Goal: Task Accomplishment & Management: Complete application form

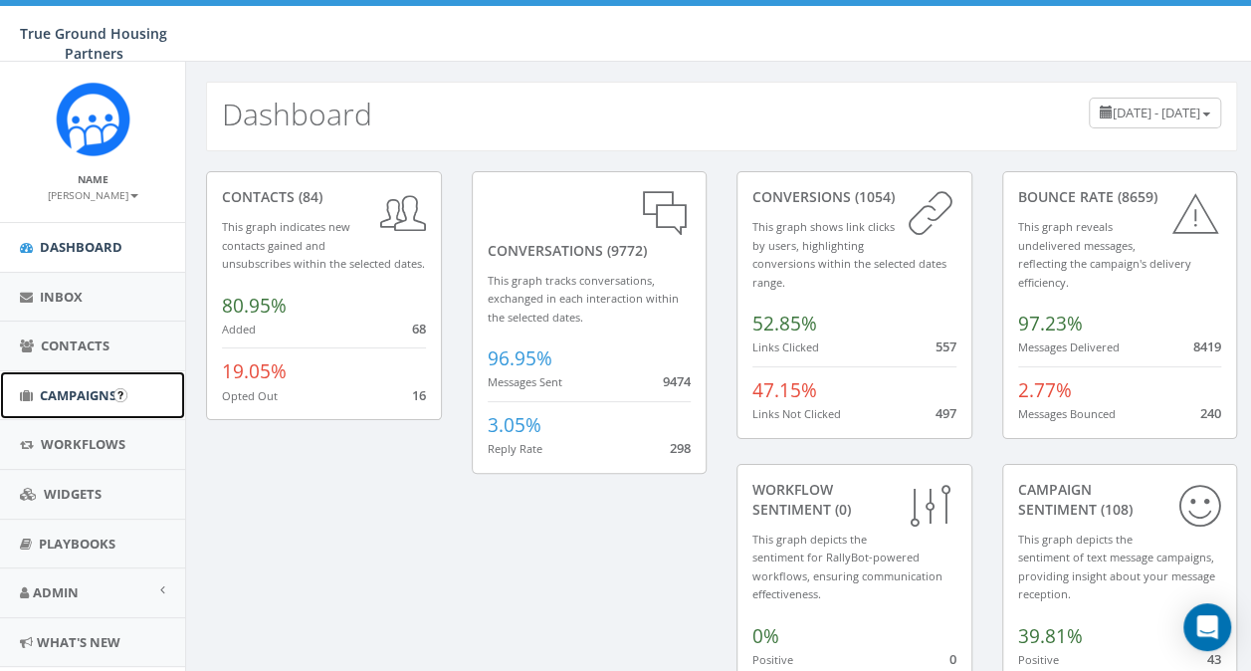
click at [94, 392] on span "Campaigns" at bounding box center [78, 395] width 77 height 18
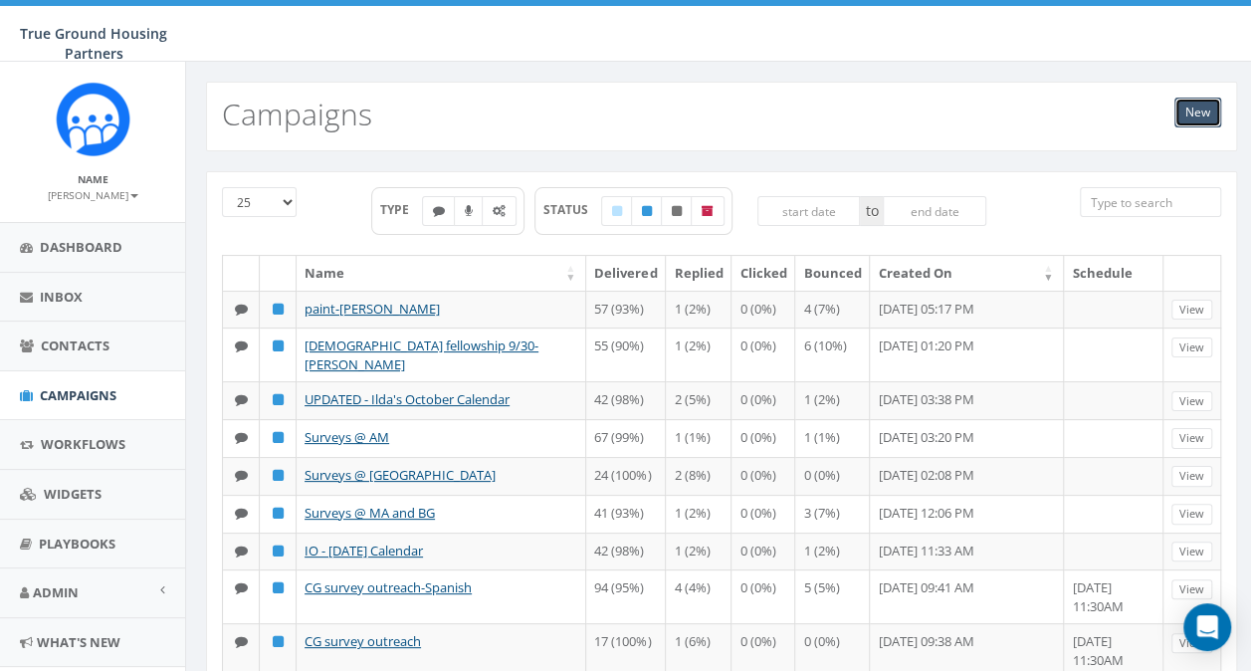
click at [1205, 117] on link "New" at bounding box center [1198, 113] width 47 height 30
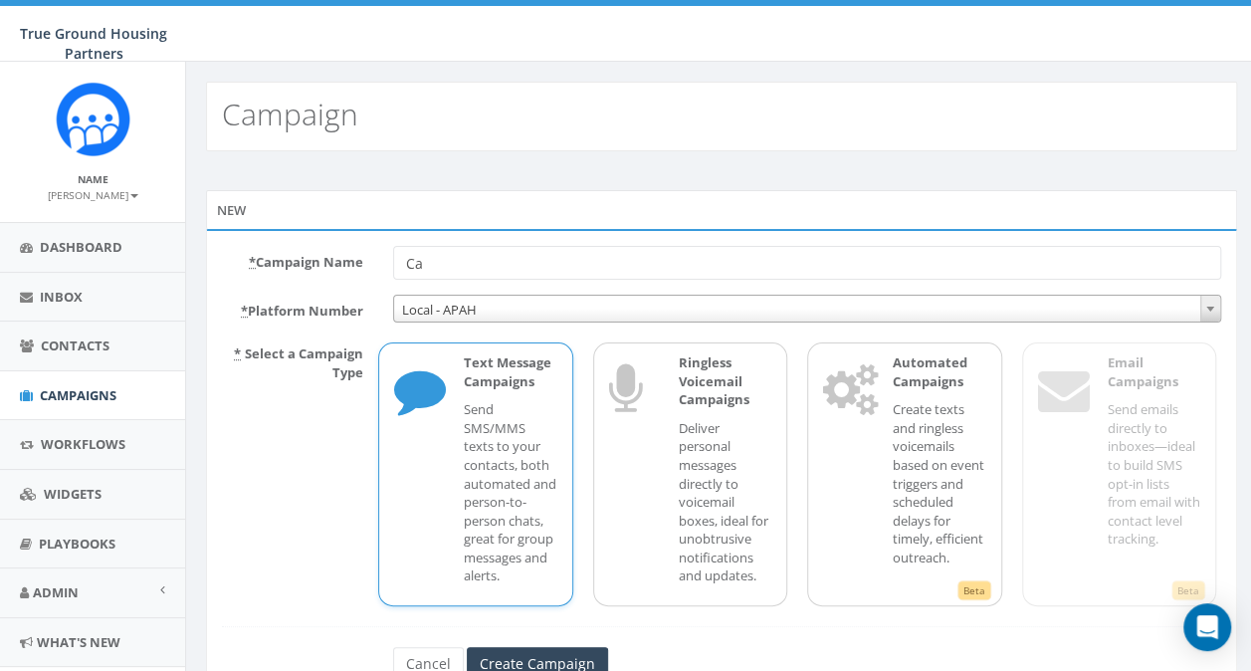
type input "C"
type input "youth group10/2-[PERSON_NAME]"
click at [523, 663] on input "Create Campaign" at bounding box center [537, 664] width 141 height 34
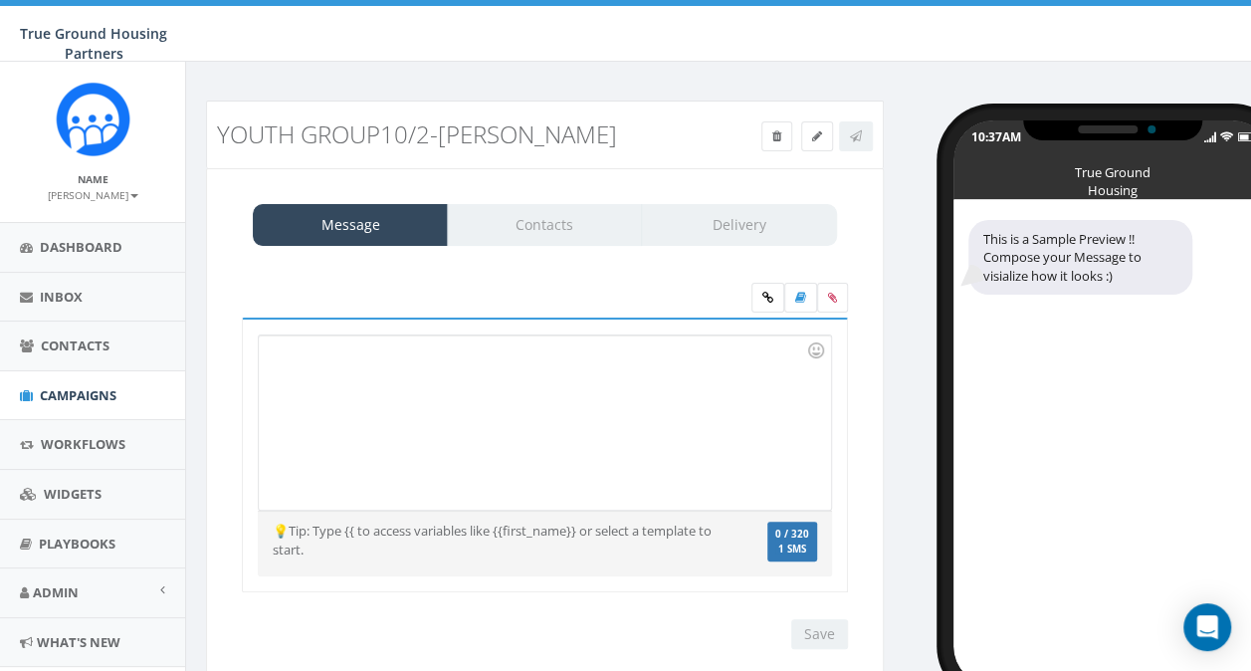
click at [337, 356] on div at bounding box center [544, 423] width 571 height 174
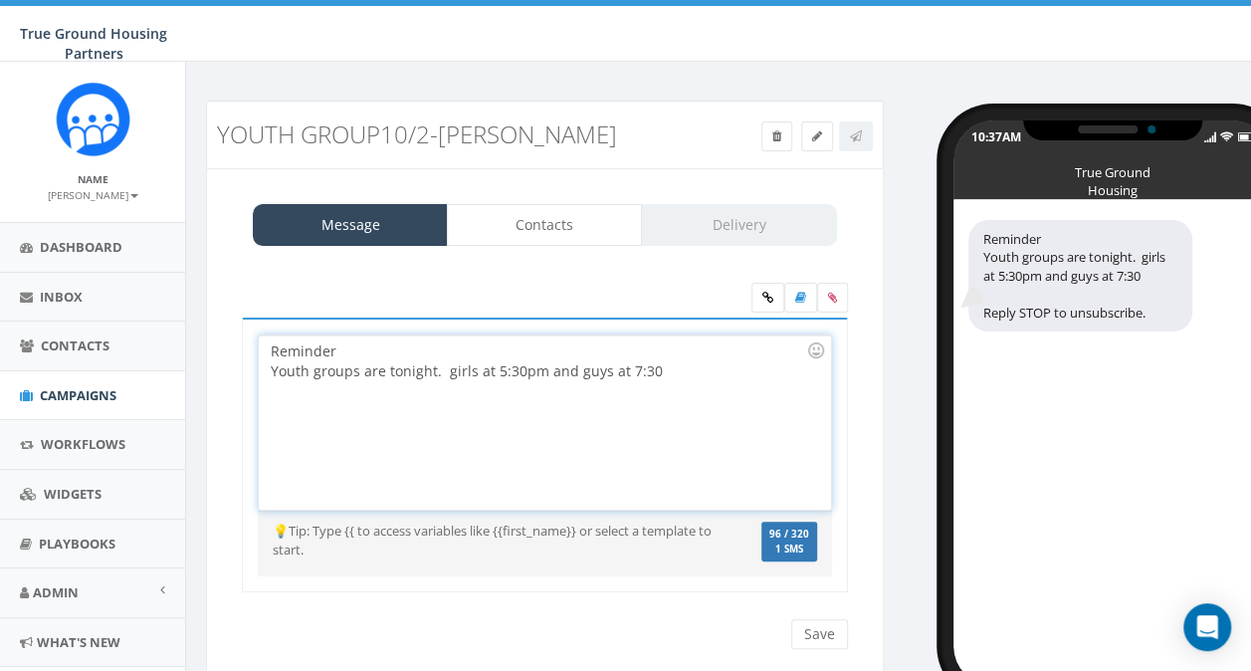
click at [381, 368] on div "Youth groups are tonight. girls at 5:30pm and guys at 7:30" at bounding box center [539, 371] width 536 height 20
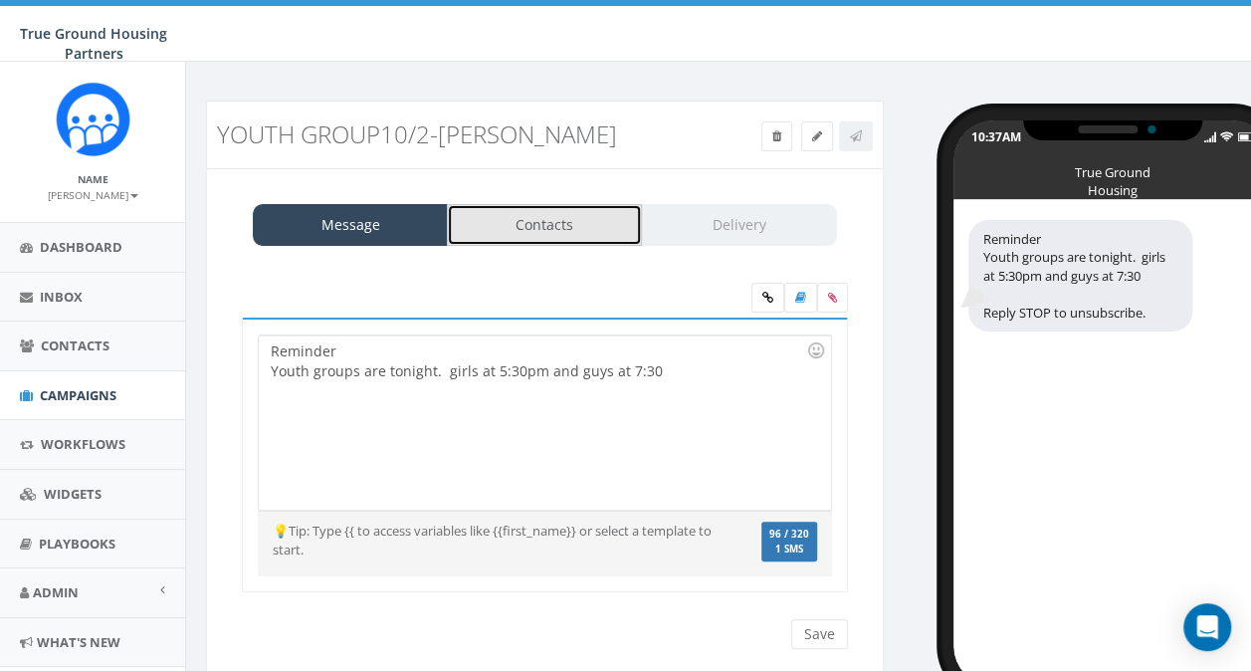
click at [523, 227] on link "Contacts" at bounding box center [544, 225] width 195 height 42
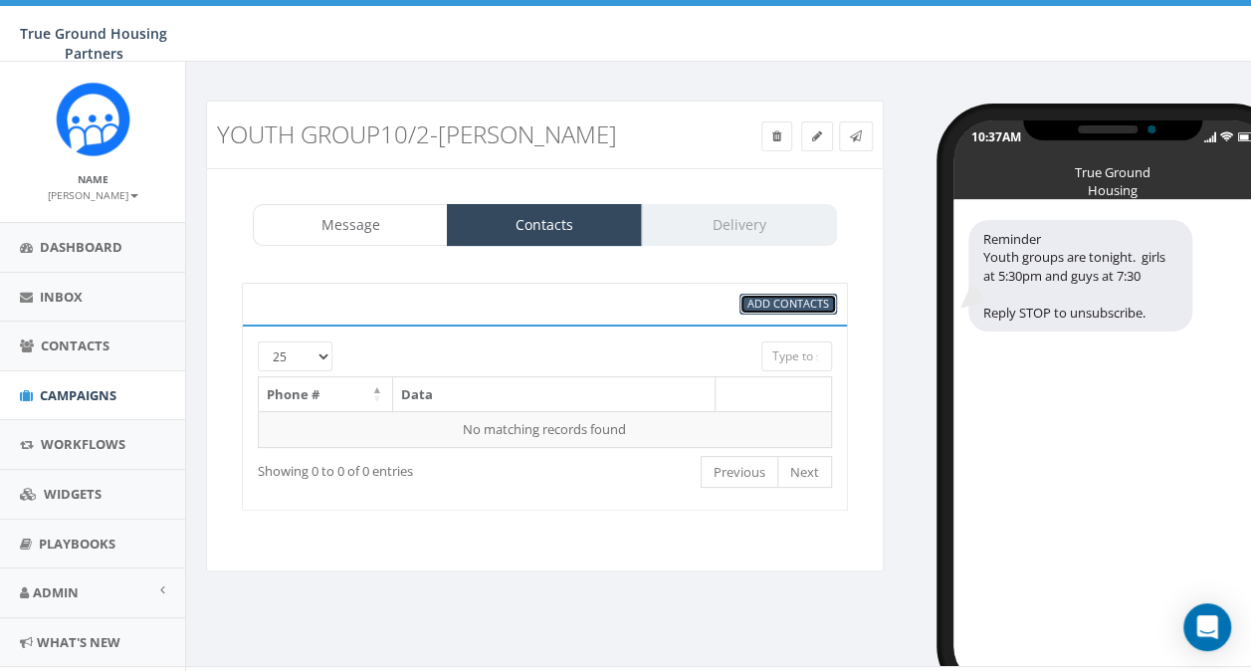
click at [753, 302] on span "Add Contacts" at bounding box center [789, 303] width 82 height 15
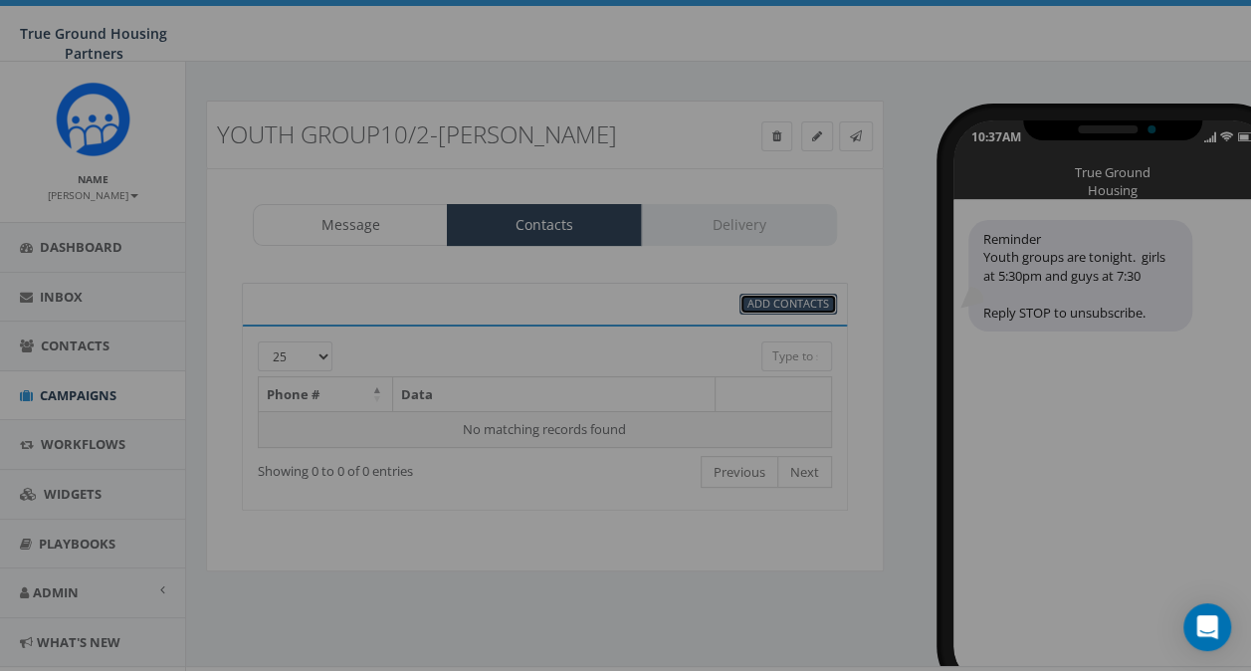
select select
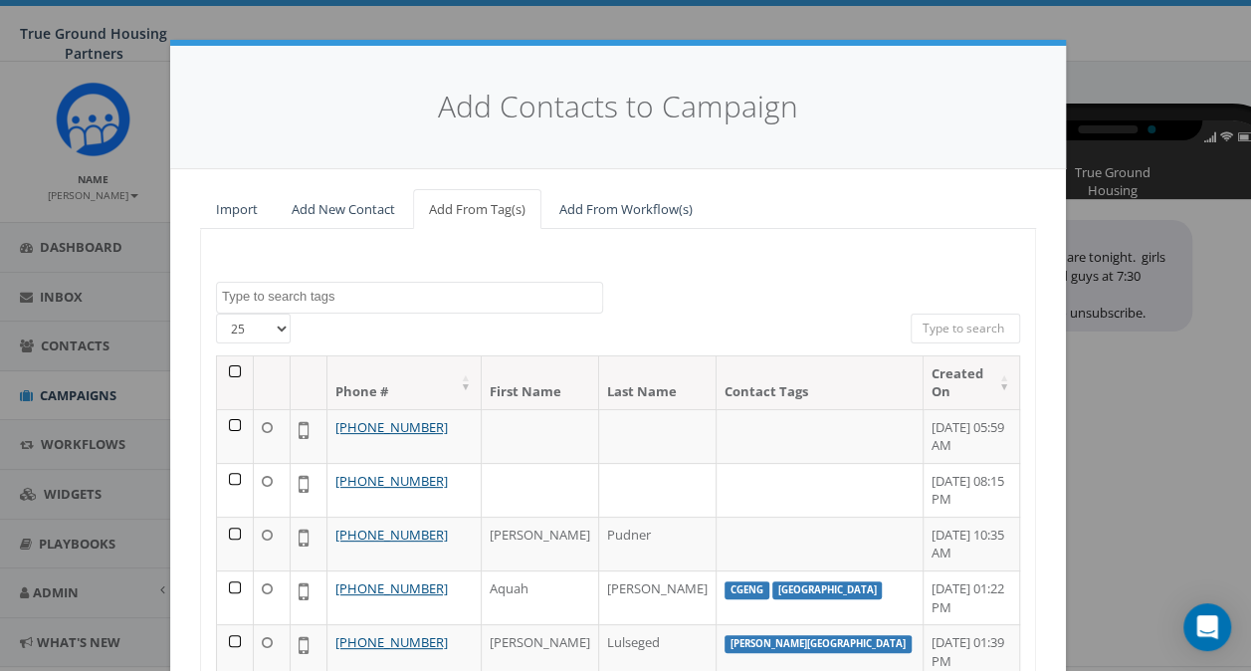
click at [275, 328] on select "25 50 100" at bounding box center [253, 329] width 75 height 30
select select "100"
click at [216, 314] on select "25 50 100" at bounding box center [253, 329] width 75 height 30
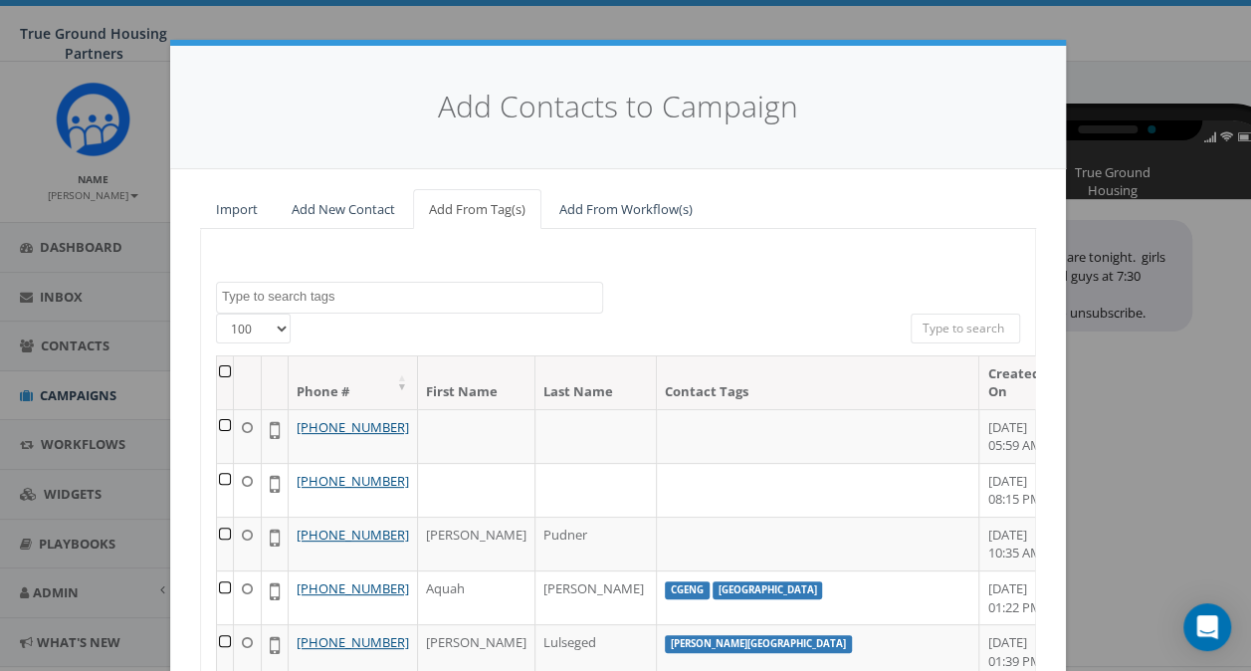
click at [280, 294] on textarea "Search" at bounding box center [412, 297] width 380 height 18
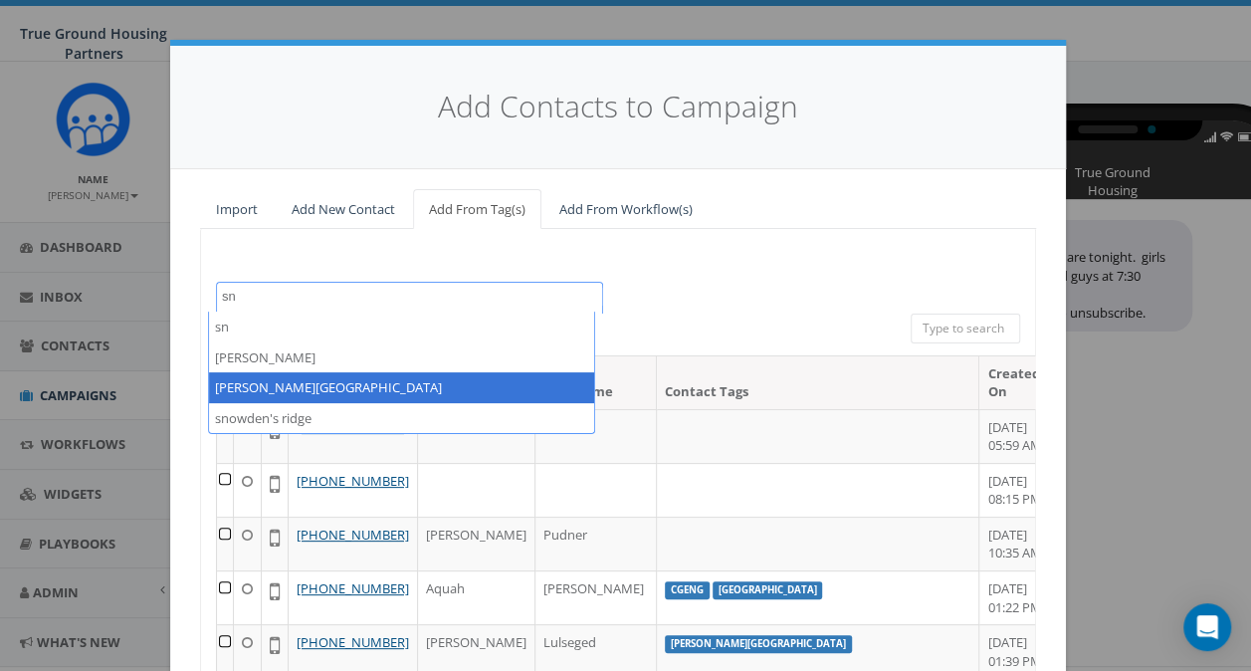
type textarea "sn"
select select "[PERSON_NAME][GEOGRAPHIC_DATA]"
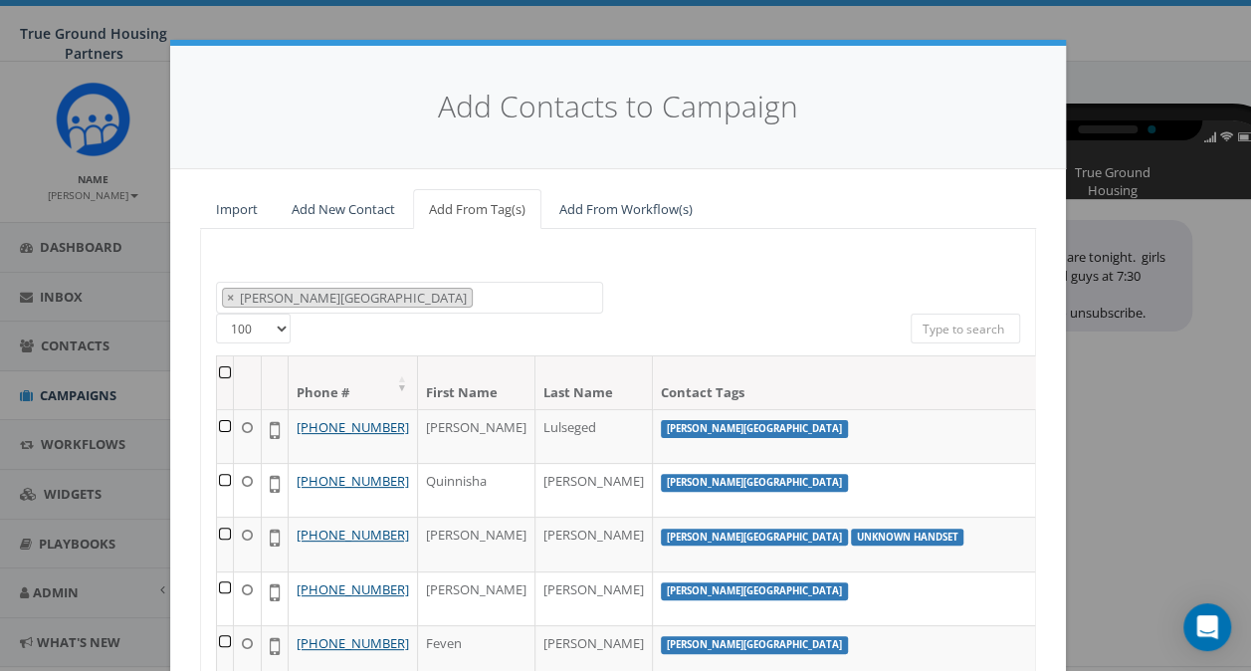
click at [219, 372] on th at bounding box center [225, 382] width 17 height 53
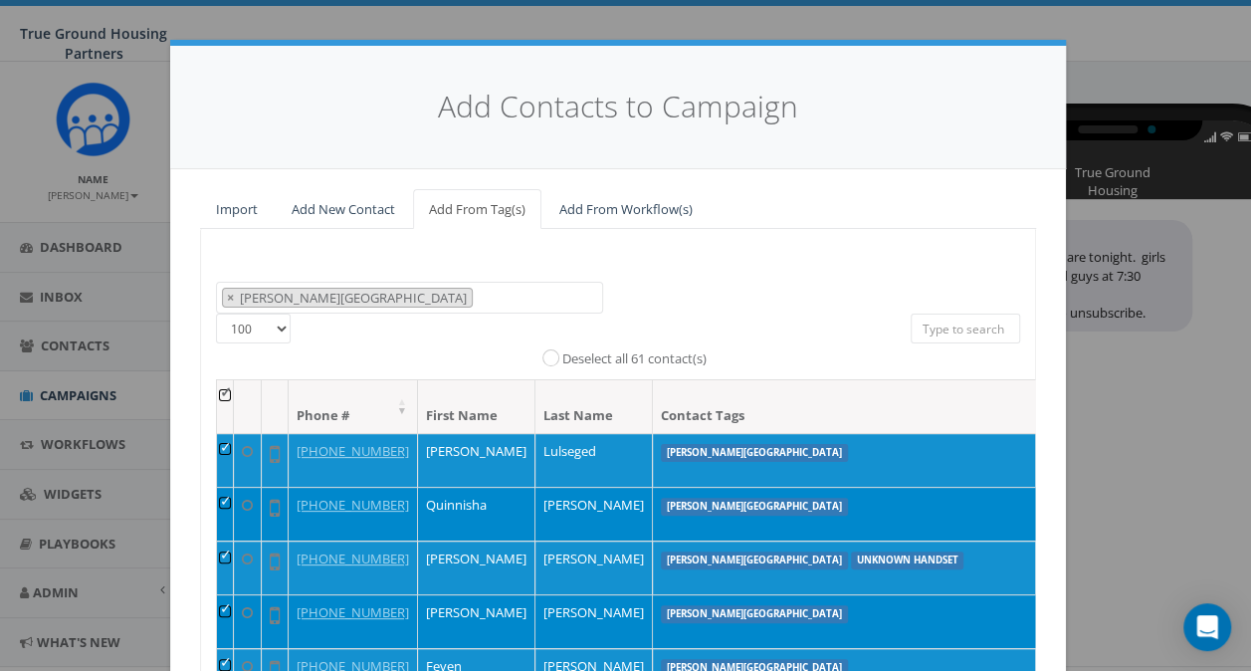
scroll to position [272, 0]
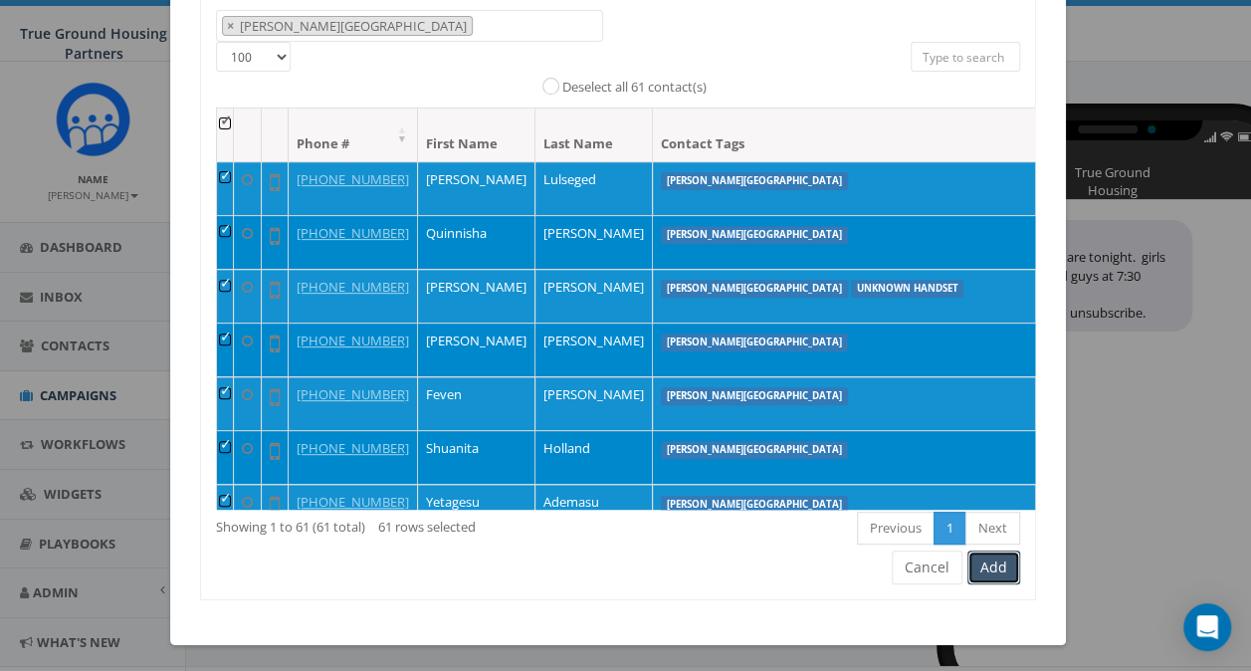
click at [992, 562] on button "Add" at bounding box center [994, 568] width 53 height 34
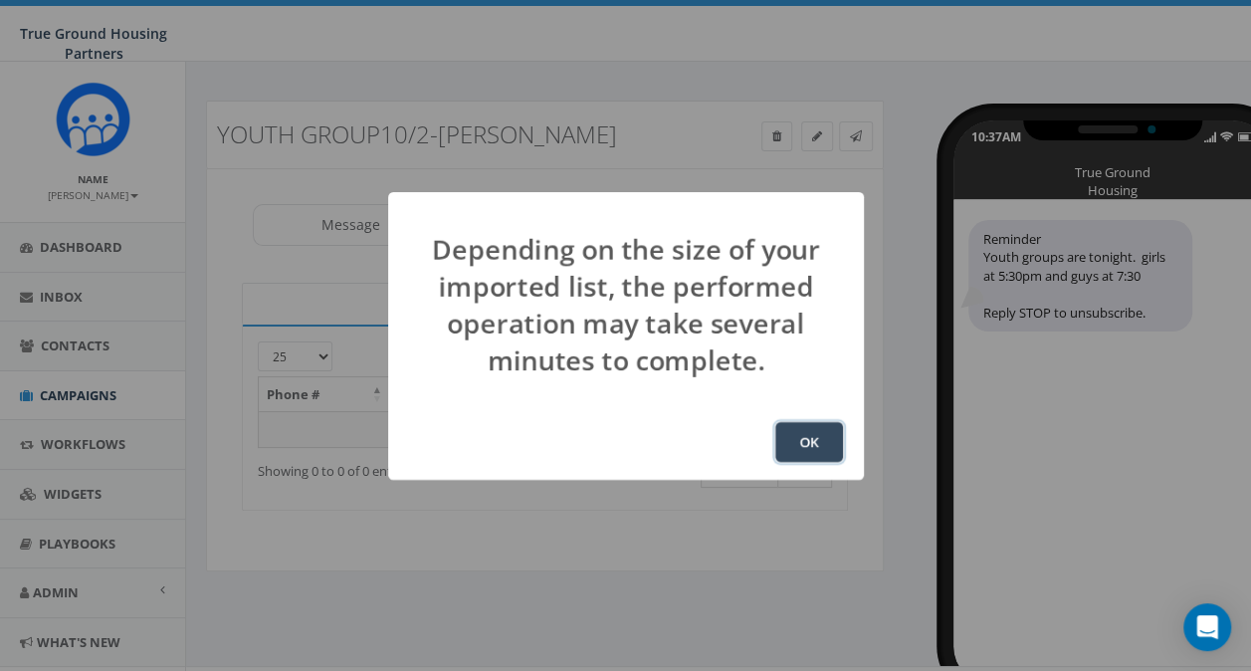
click at [804, 443] on button "OK" at bounding box center [810, 442] width 68 height 40
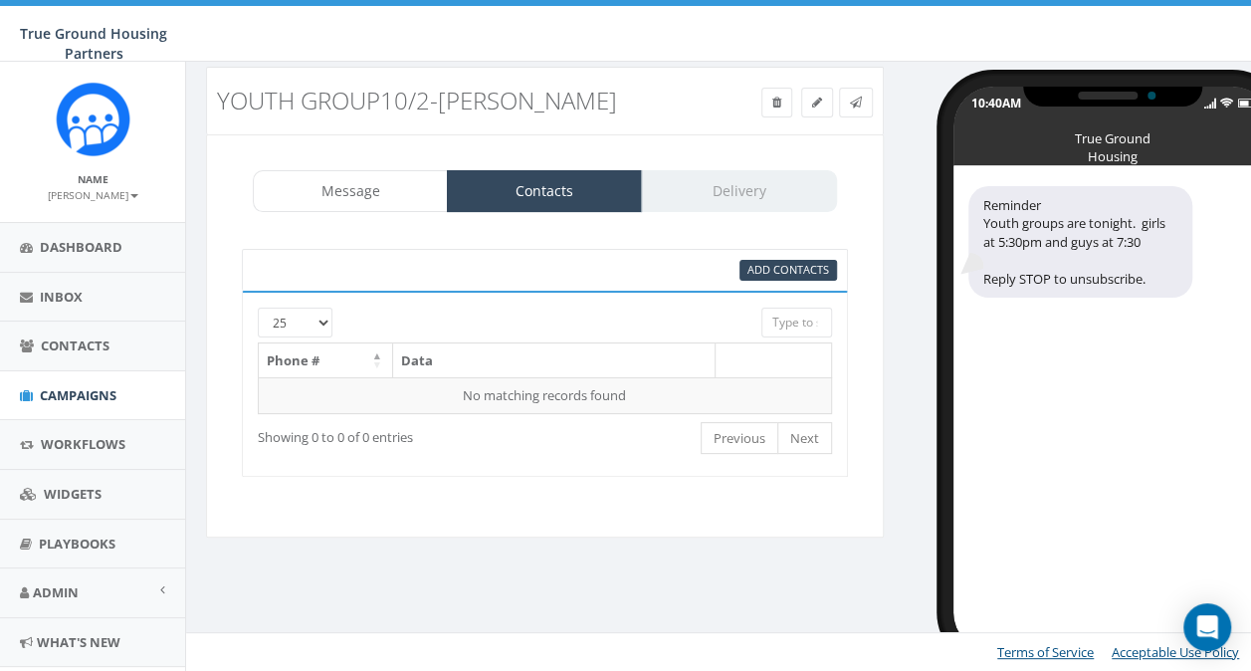
click at [737, 188] on div "Message Contacts Delivery" at bounding box center [545, 191] width 584 height 42
click at [80, 343] on span "Contacts" at bounding box center [75, 346] width 69 height 18
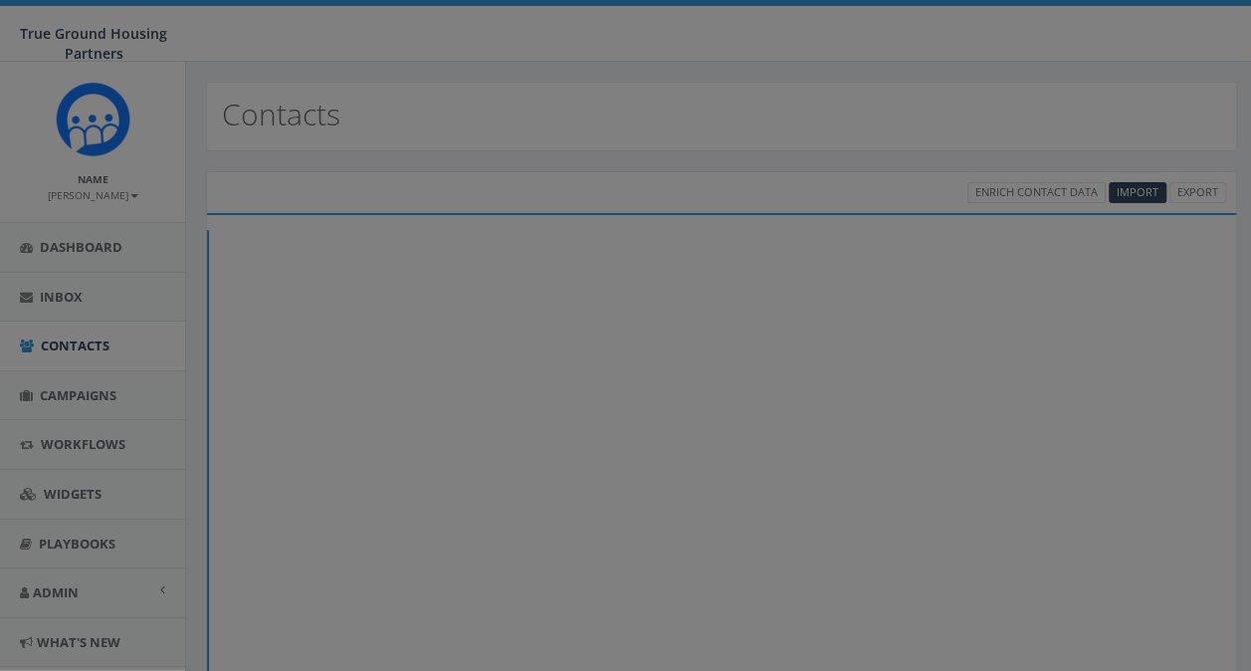
select select
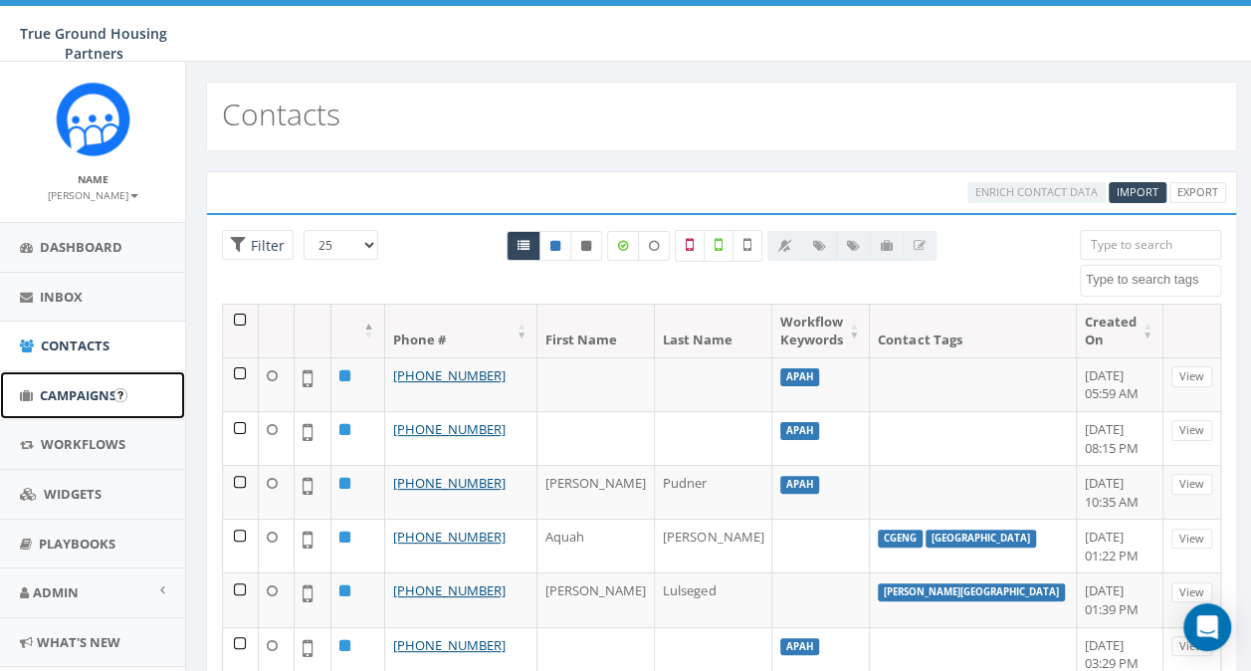
click at [78, 397] on span "Campaigns" at bounding box center [78, 395] width 77 height 18
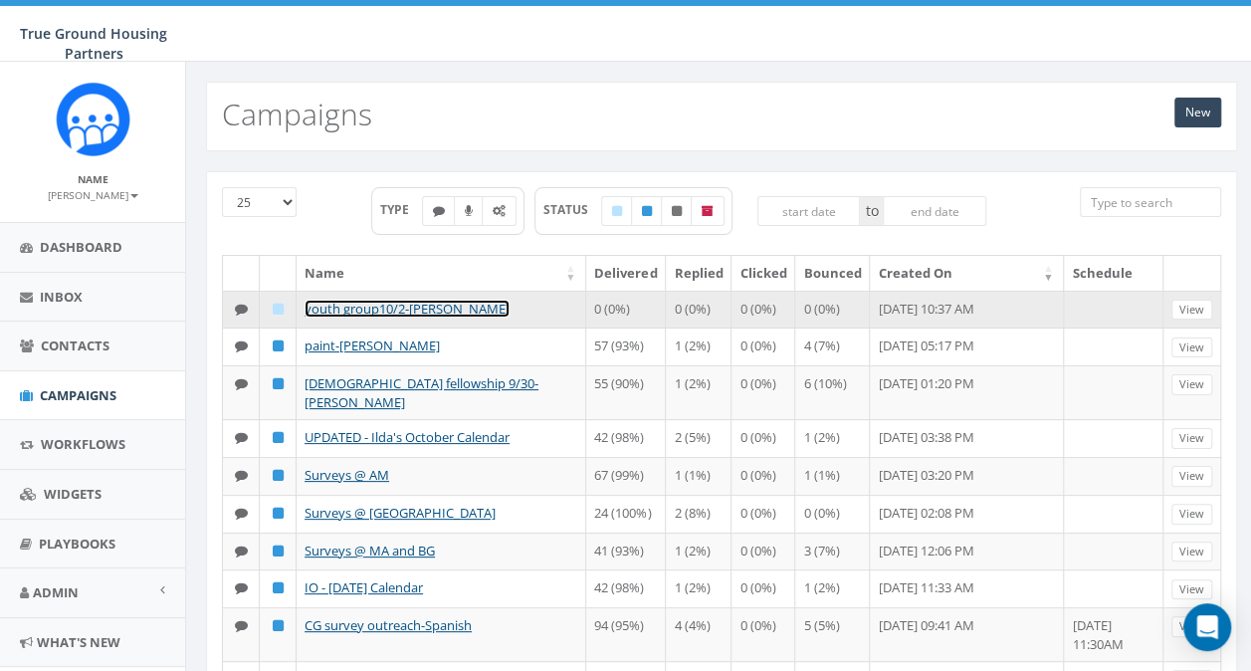
click at [344, 308] on link "youth group10/2-[PERSON_NAME]" at bounding box center [407, 309] width 205 height 18
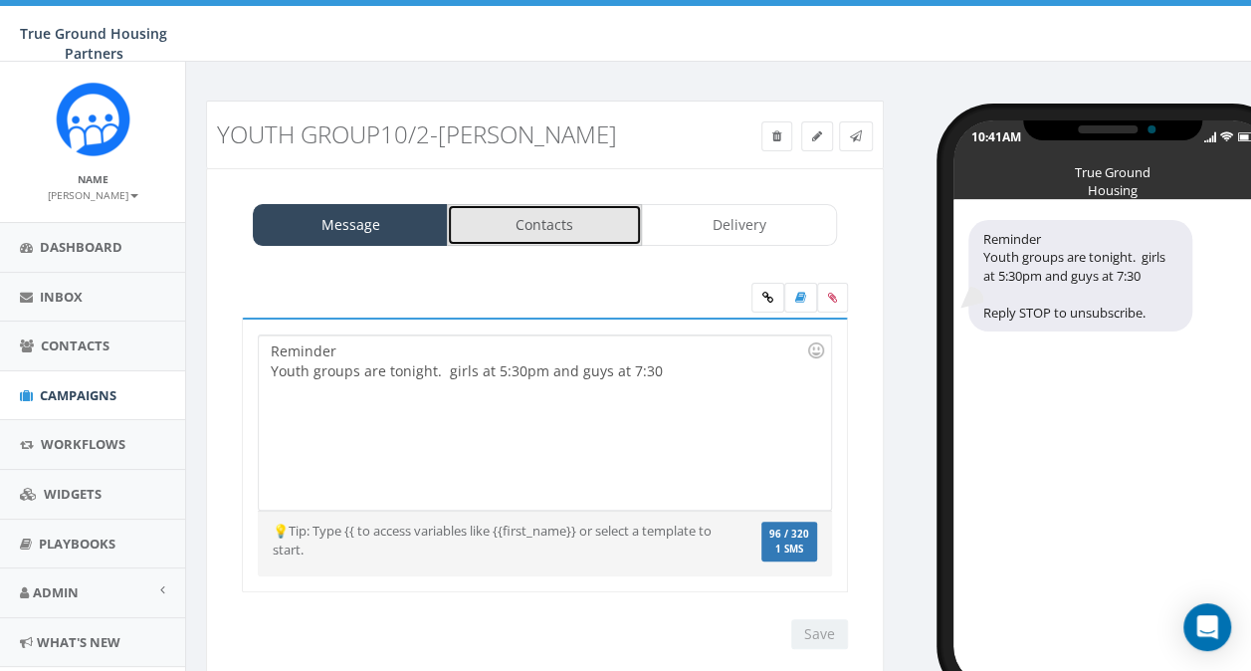
click at [547, 224] on link "Contacts" at bounding box center [544, 225] width 195 height 42
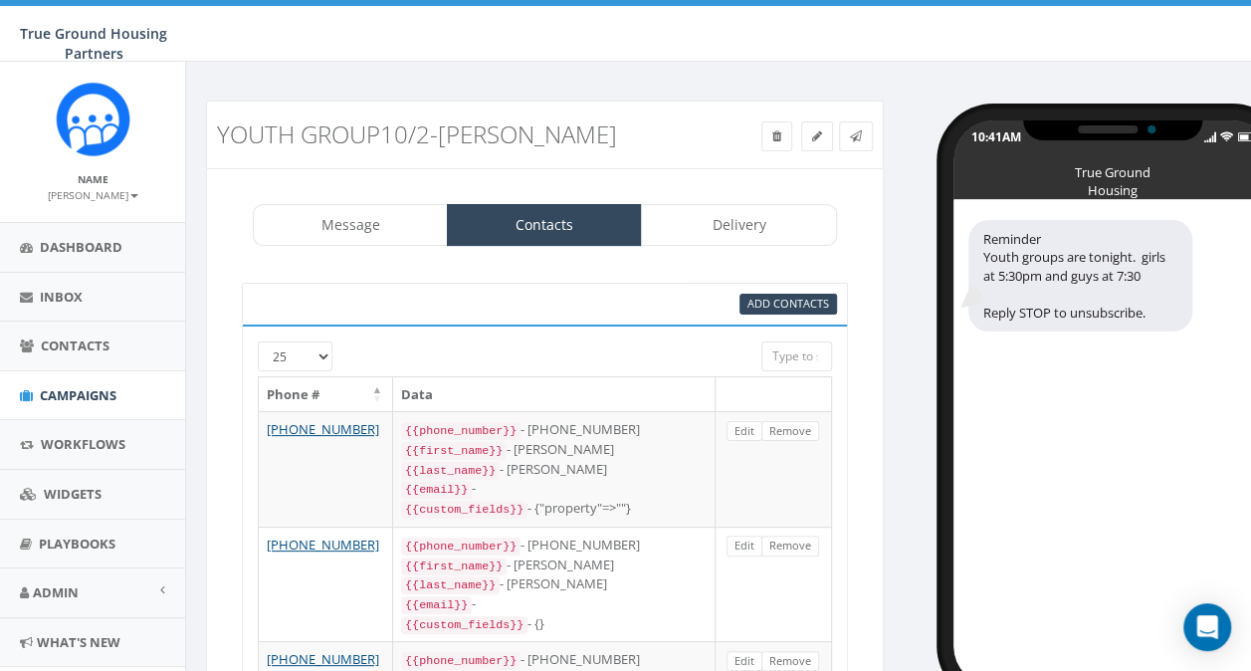
click at [325, 359] on select "25 50 100" at bounding box center [295, 356] width 75 height 30
click at [775, 220] on link "Delivery" at bounding box center [738, 225] width 195 height 42
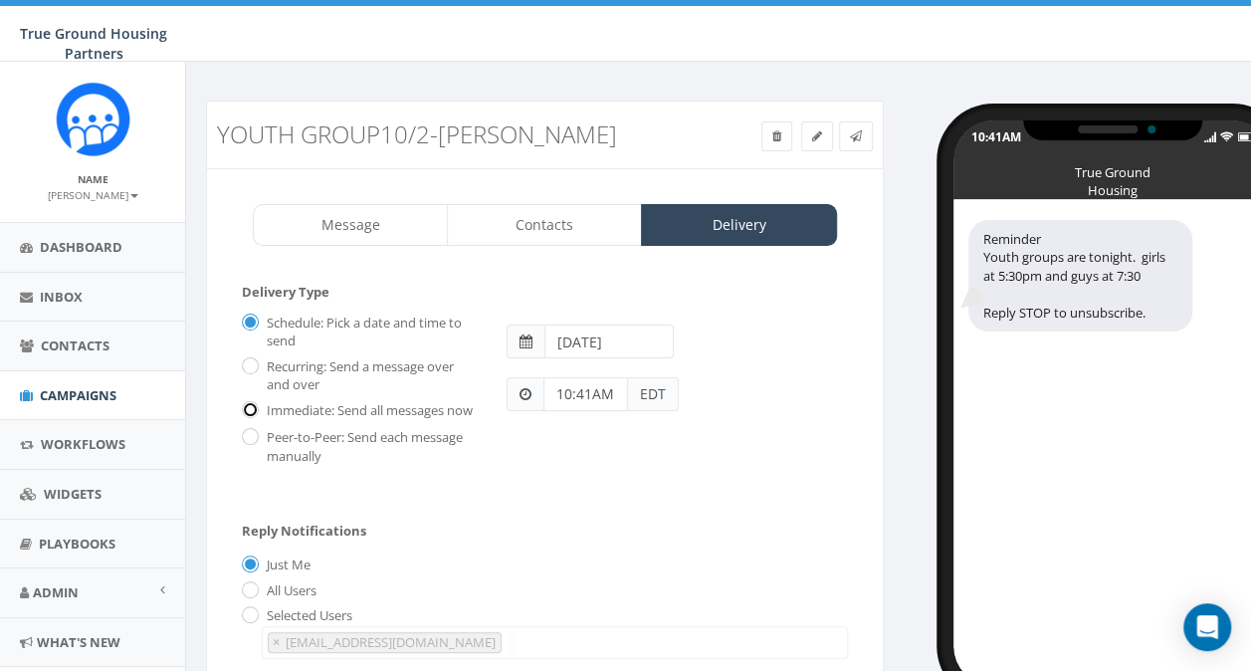
click at [249, 414] on input "Immediate: Send all messages now" at bounding box center [248, 411] width 13 height 13
radio input "true"
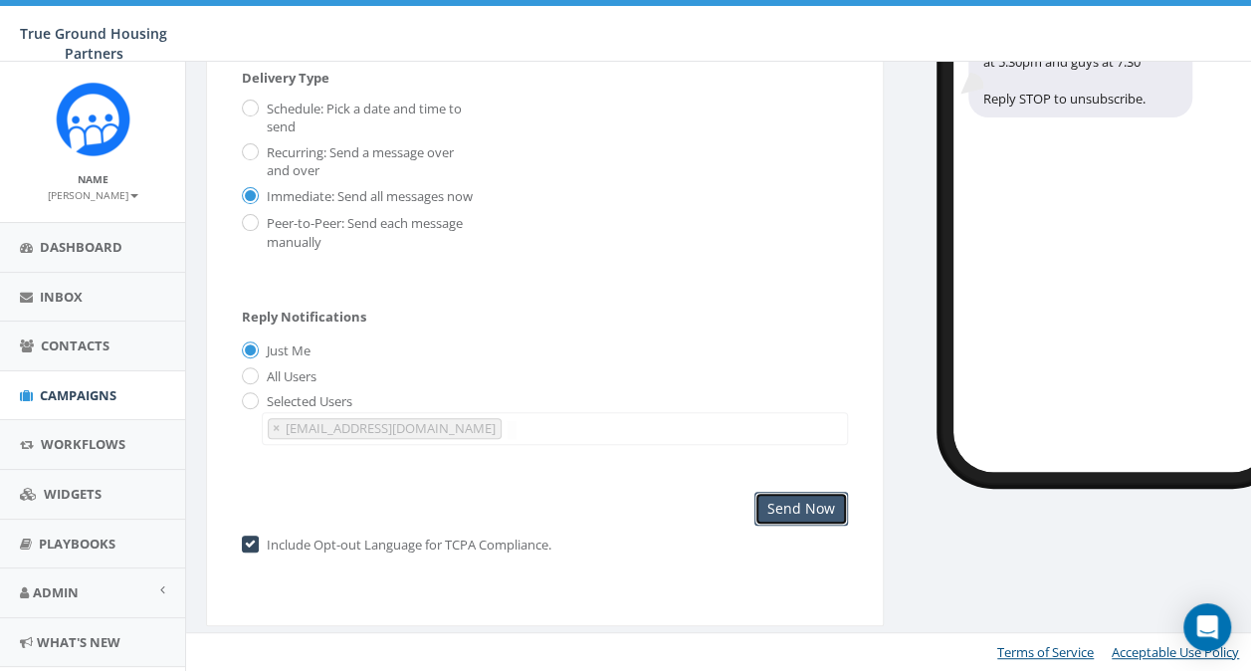
click at [798, 503] on input "Send Now" at bounding box center [802, 509] width 94 height 34
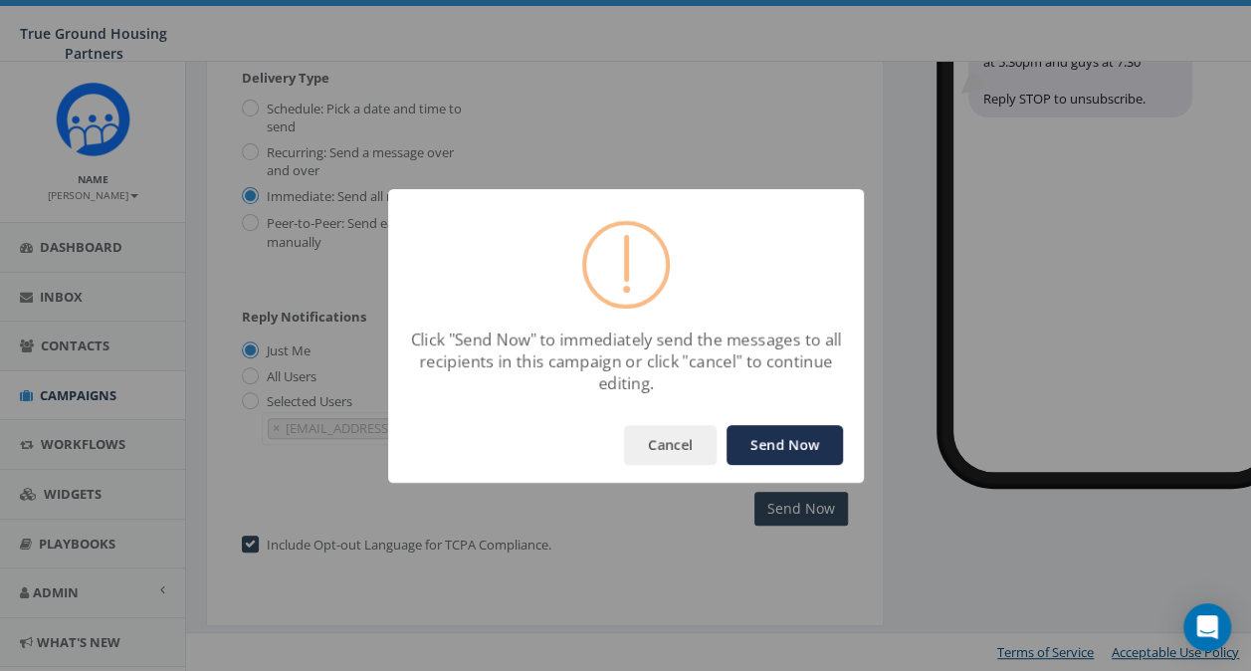
click at [765, 436] on button "Send Now" at bounding box center [785, 445] width 116 height 40
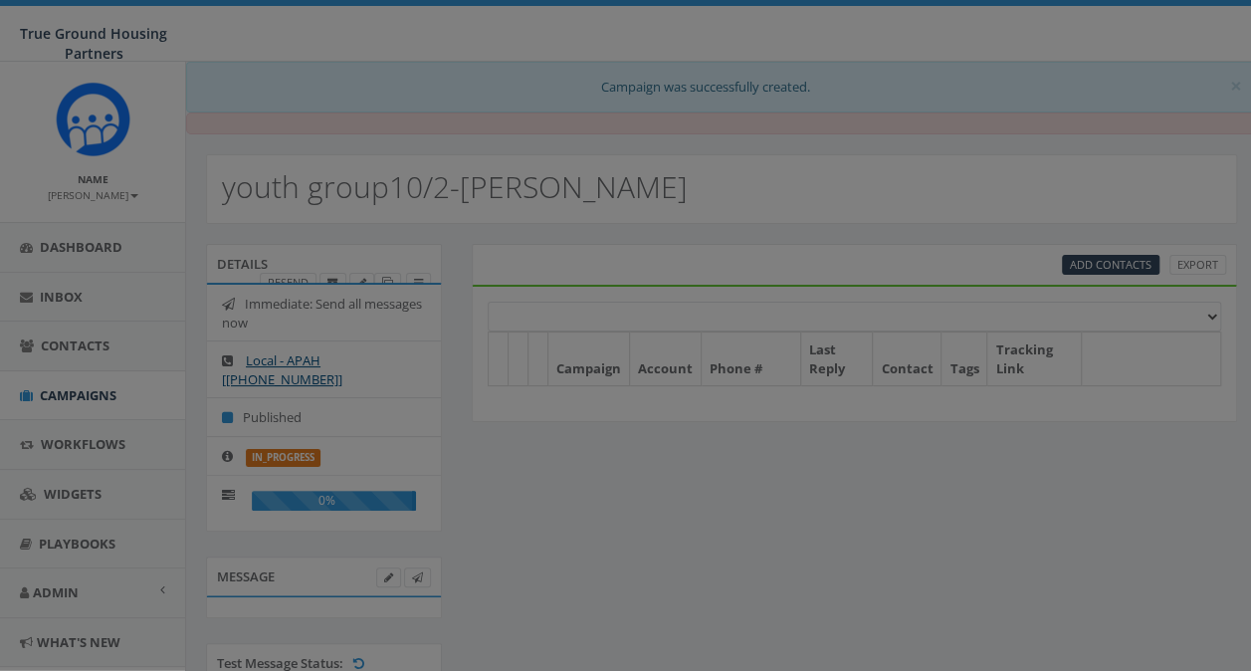
select select
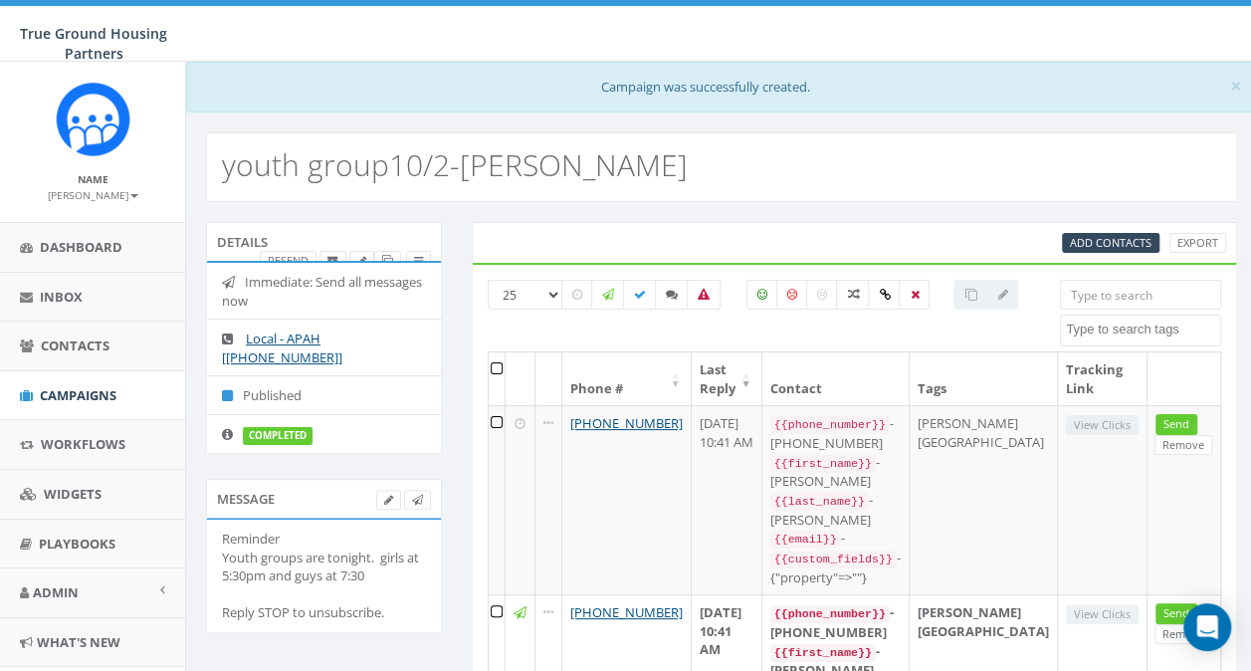
click at [763, 436] on td "[DATE] 10:41 AM" at bounding box center [727, 499] width 71 height 189
